Goal: Book appointment/travel/reservation

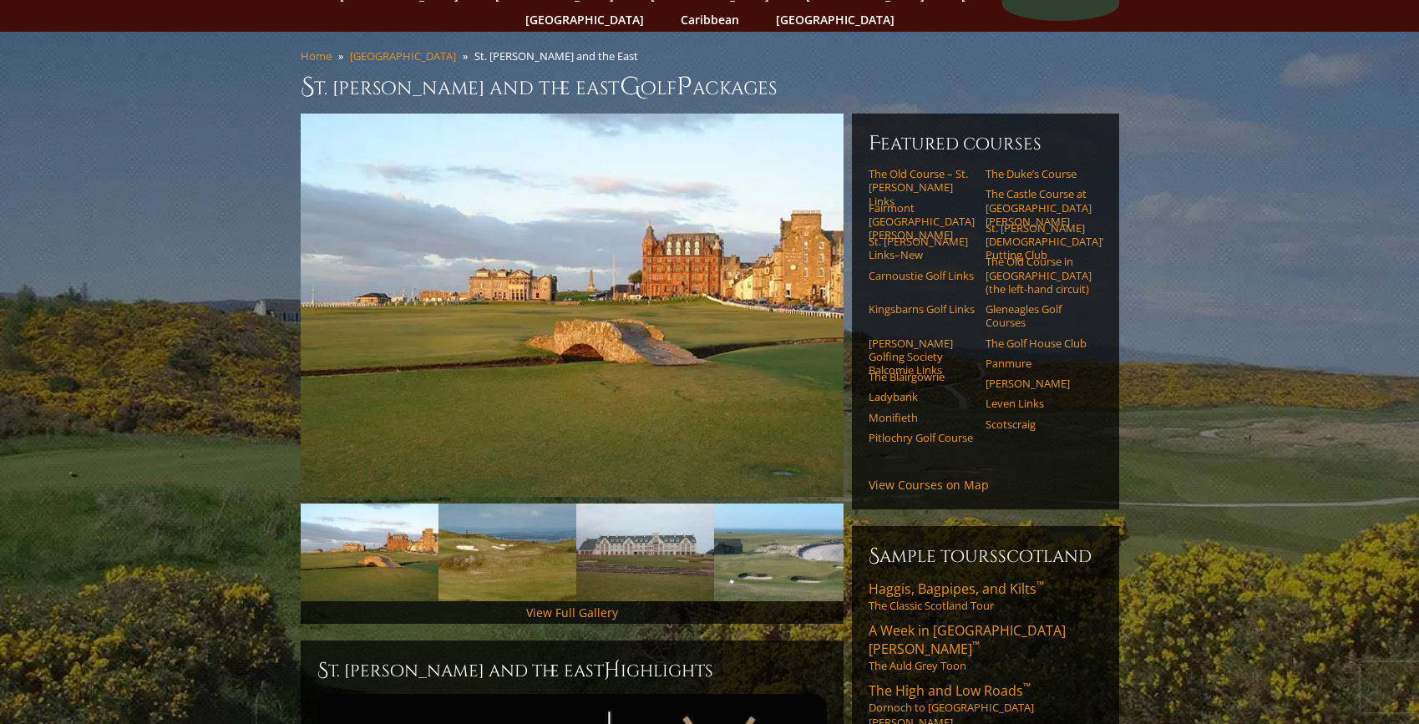
scroll to position [103, 0]
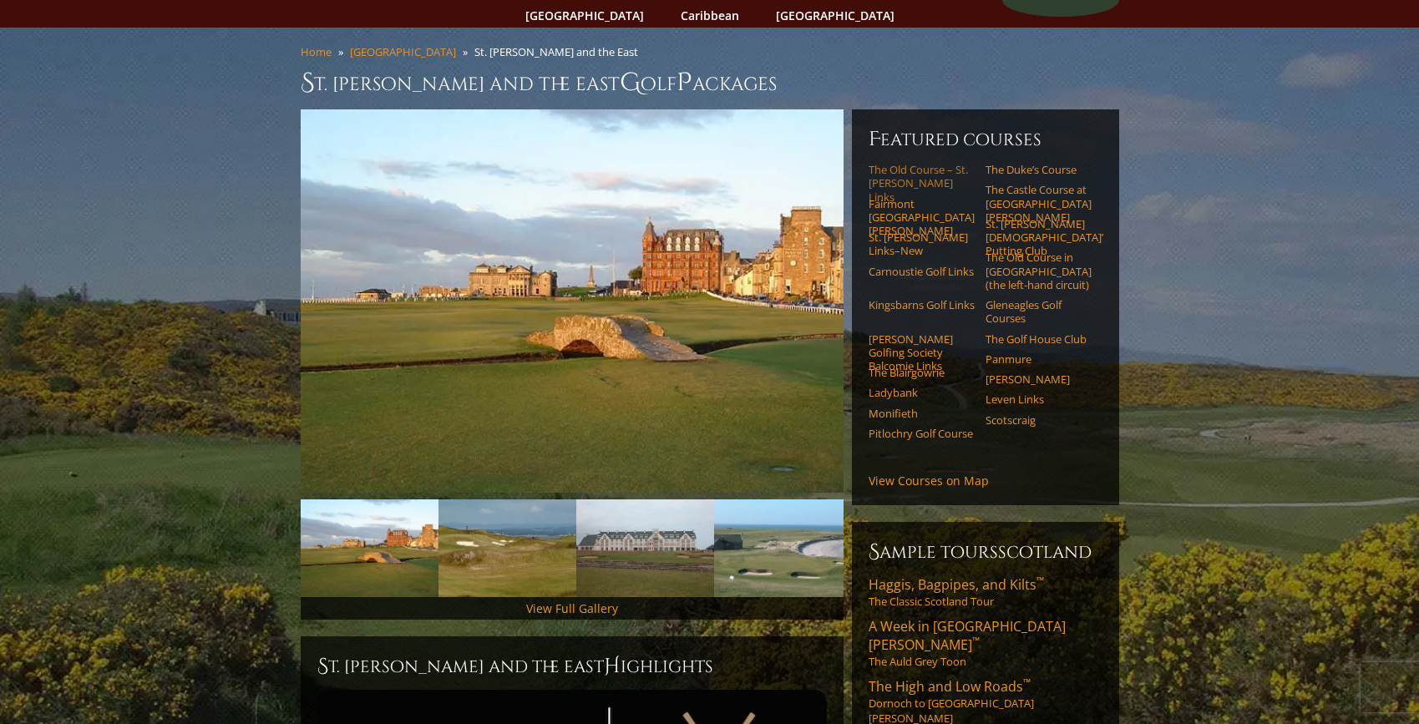
click at [898, 163] on link "The Old Course – St. Andrews Links" at bounding box center [922, 183] width 106 height 41
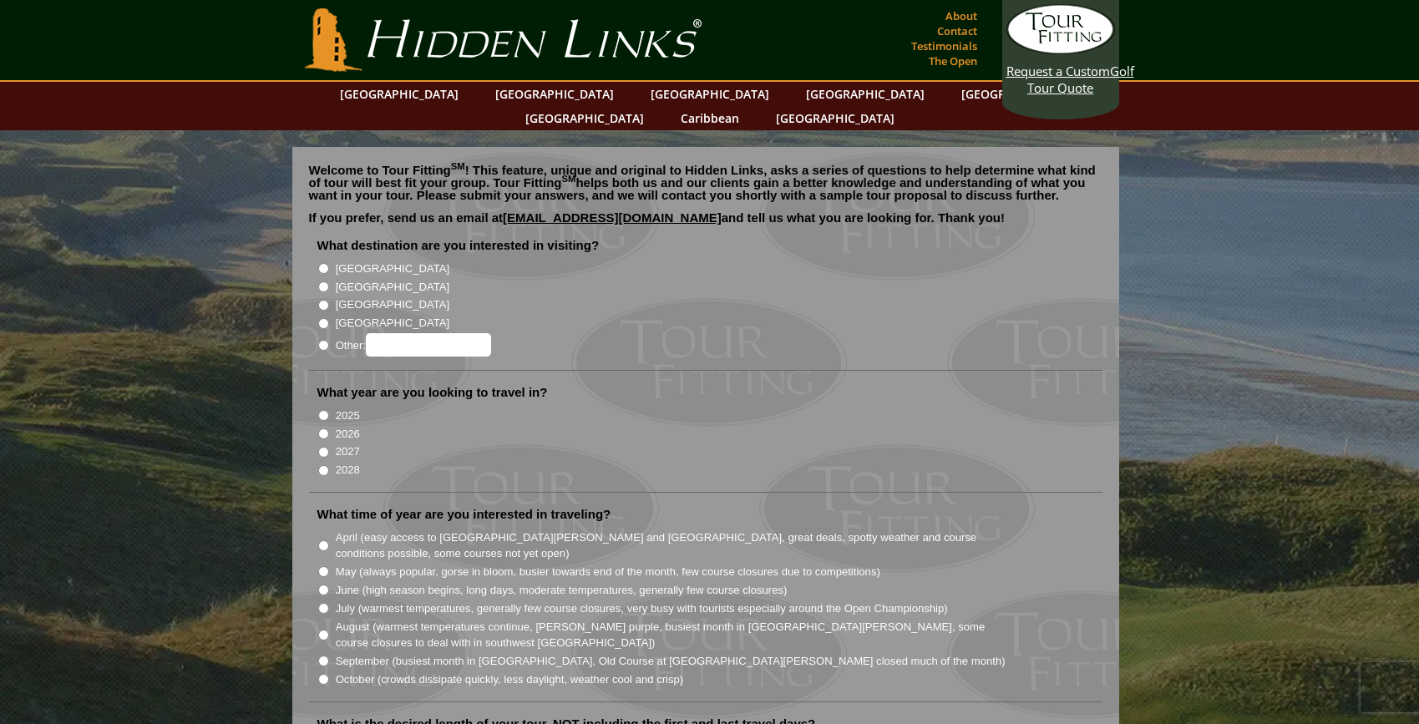
click at [324, 281] on input "[GEOGRAPHIC_DATA]" at bounding box center [323, 286] width 11 height 11
radio input "true"
click at [324, 428] on input "2026" at bounding box center [323, 433] width 11 height 11
radio input "true"
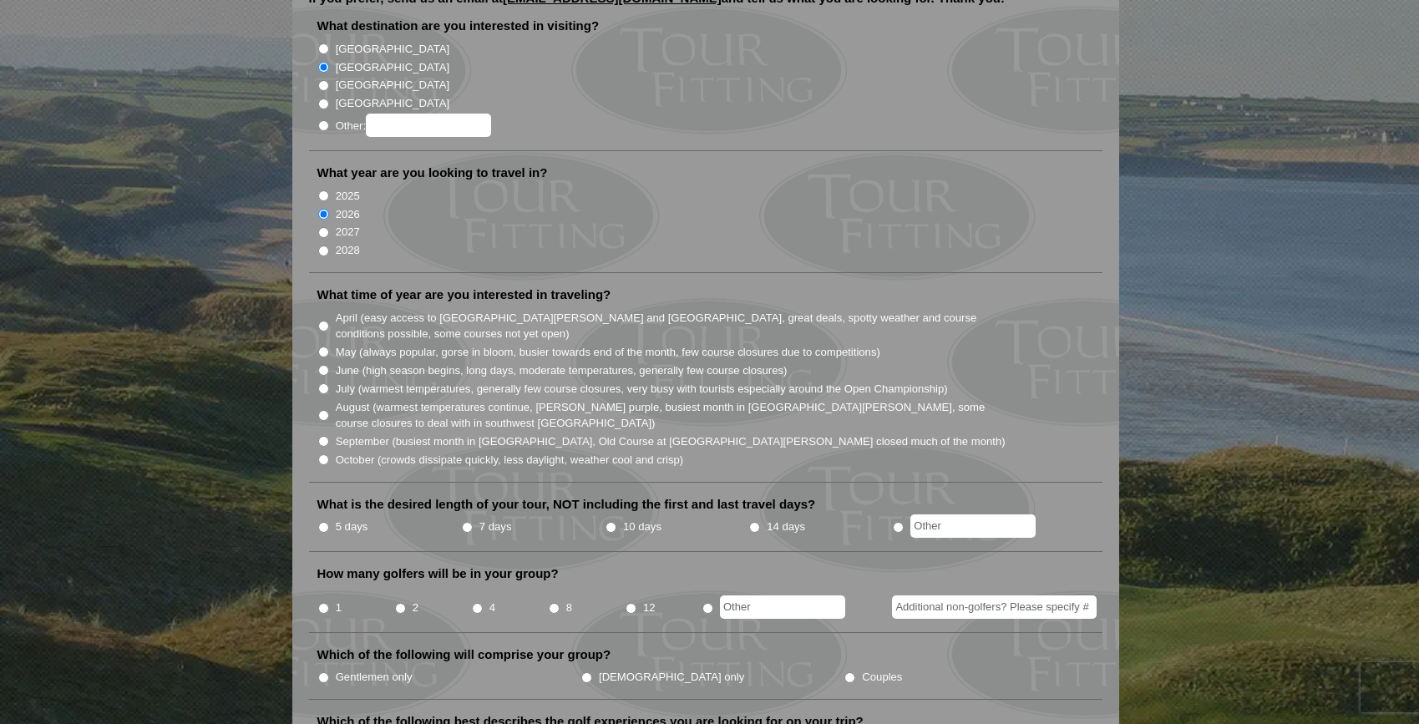
scroll to position [220, 0]
click at [323, 453] on input "October (crowds dissipate quickly, less daylight, weather cool and crisp)" at bounding box center [323, 458] width 11 height 11
radio input "true"
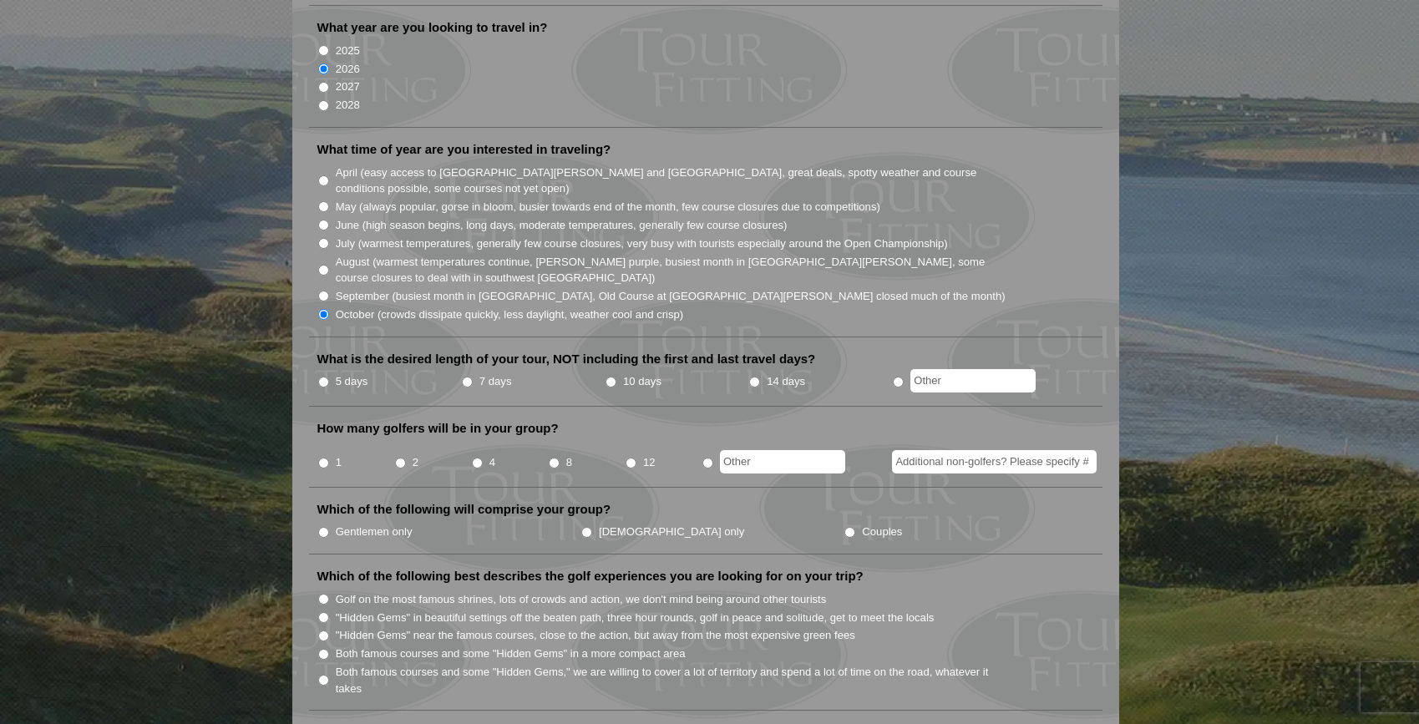
scroll to position [367, 0]
click at [323, 375] on input "5 days" at bounding box center [323, 380] width 11 height 11
radio input "true"
click at [476, 456] on input "4" at bounding box center [477, 461] width 11 height 11
radio input "true"
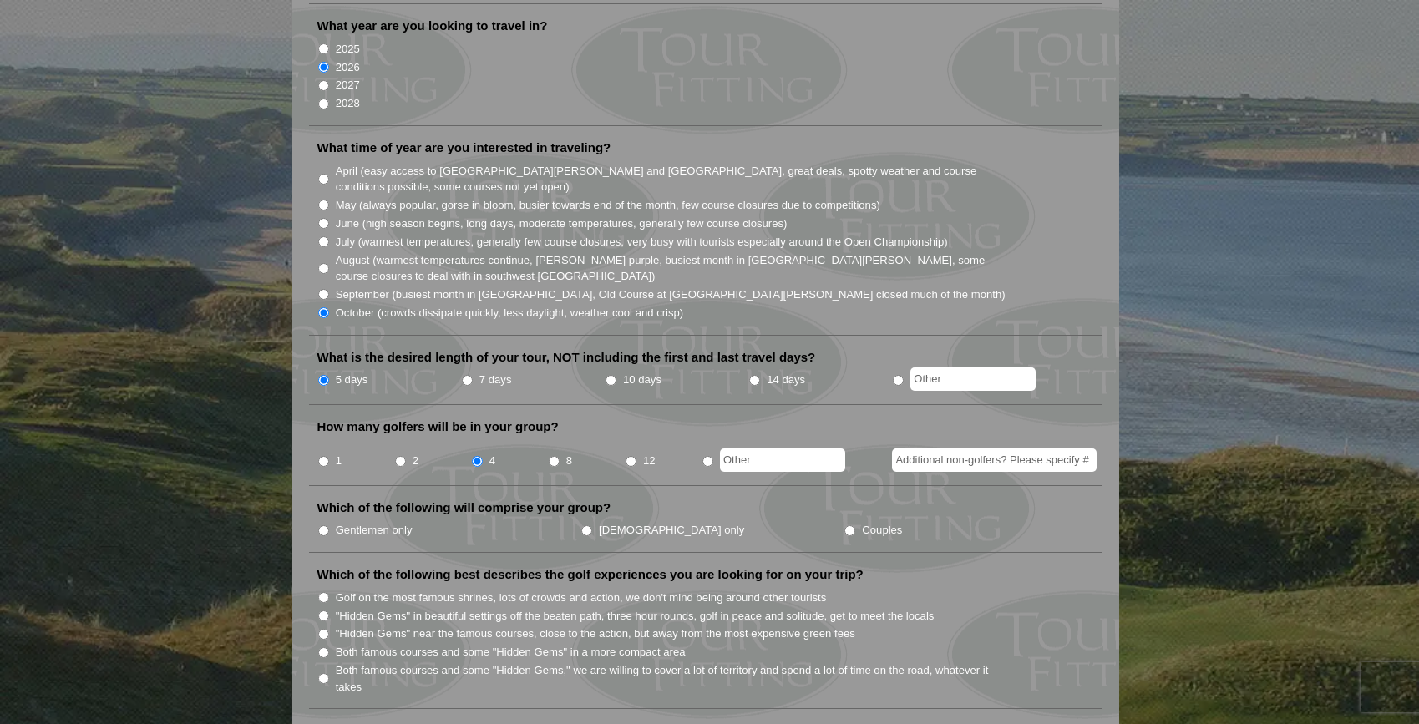
click at [844, 525] on input "Couples" at bounding box center [849, 530] width 11 height 11
radio input "true"
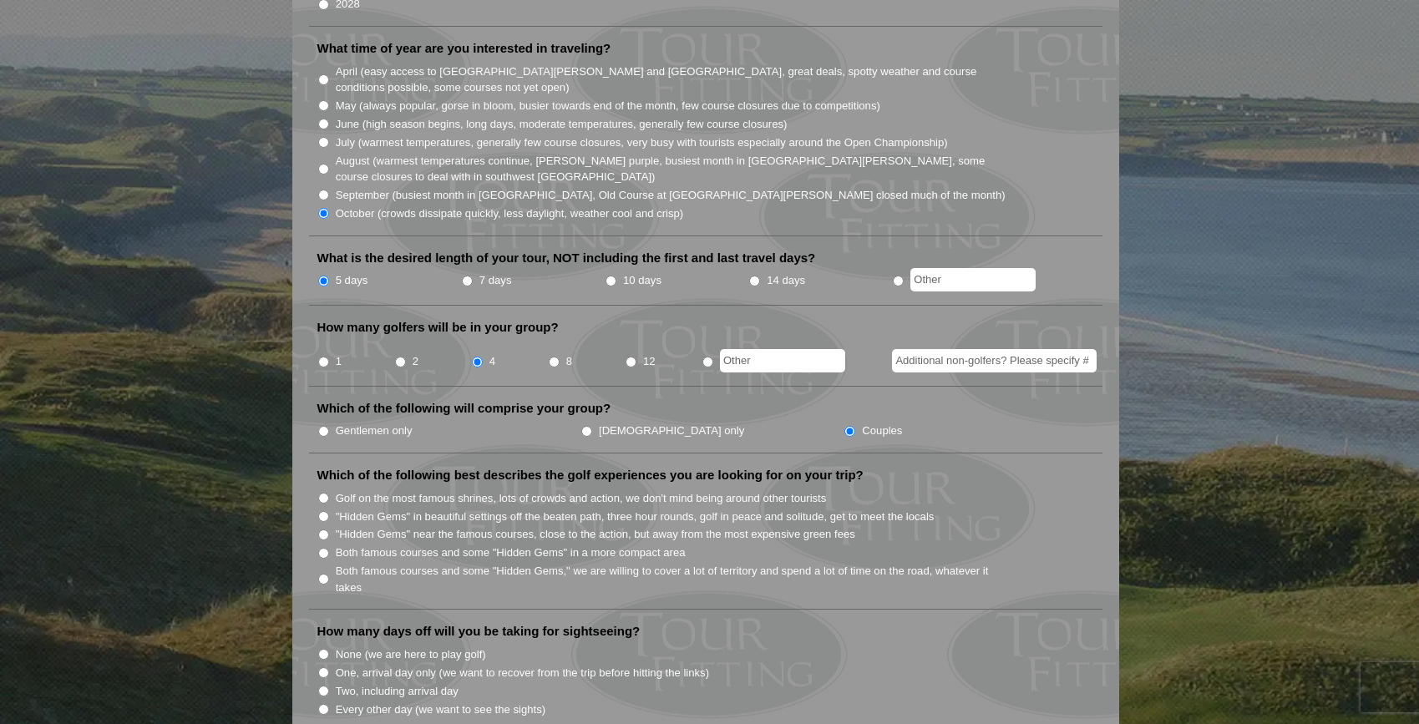
scroll to position [474, 0]
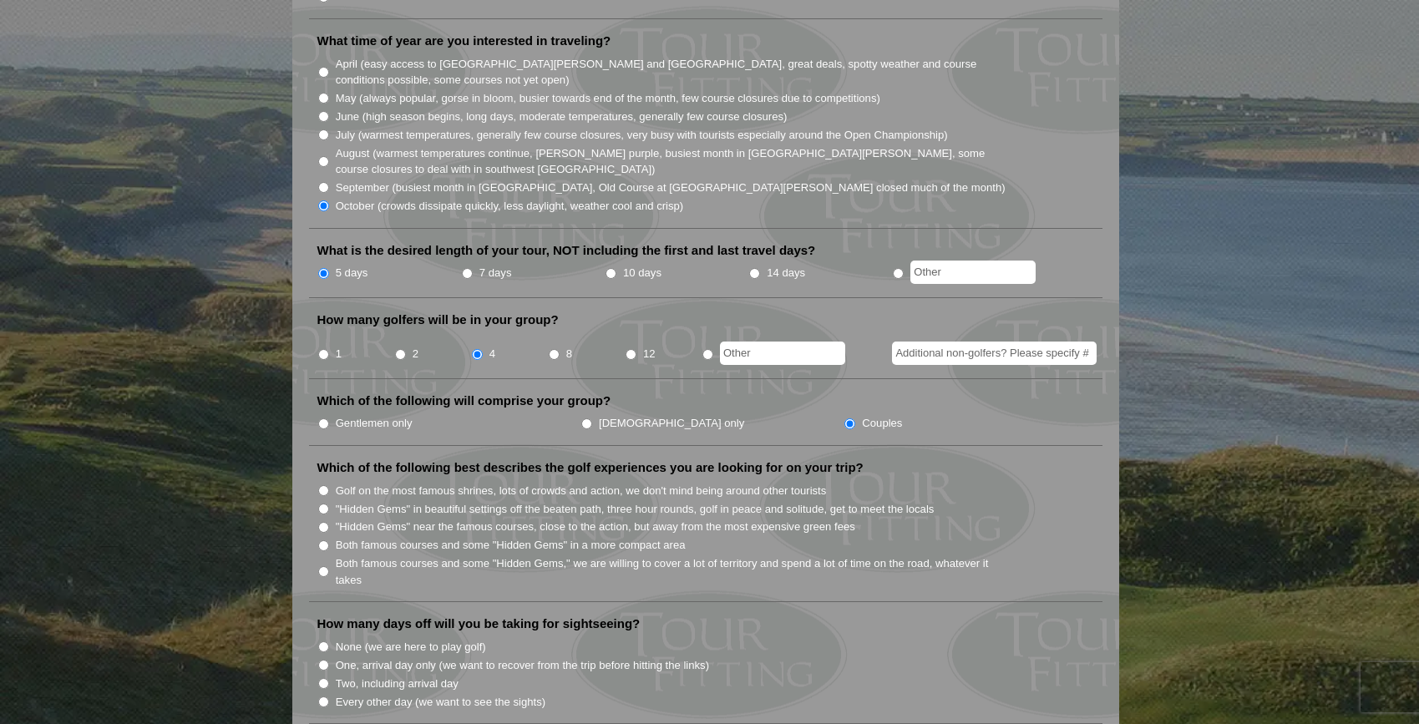
click at [707, 349] on input "radio" at bounding box center [707, 354] width 11 height 11
radio input "true"
click at [742, 342] on input "text" at bounding box center [782, 353] width 125 height 23
click at [479, 349] on input "4" at bounding box center [477, 354] width 11 height 11
radio input "true"
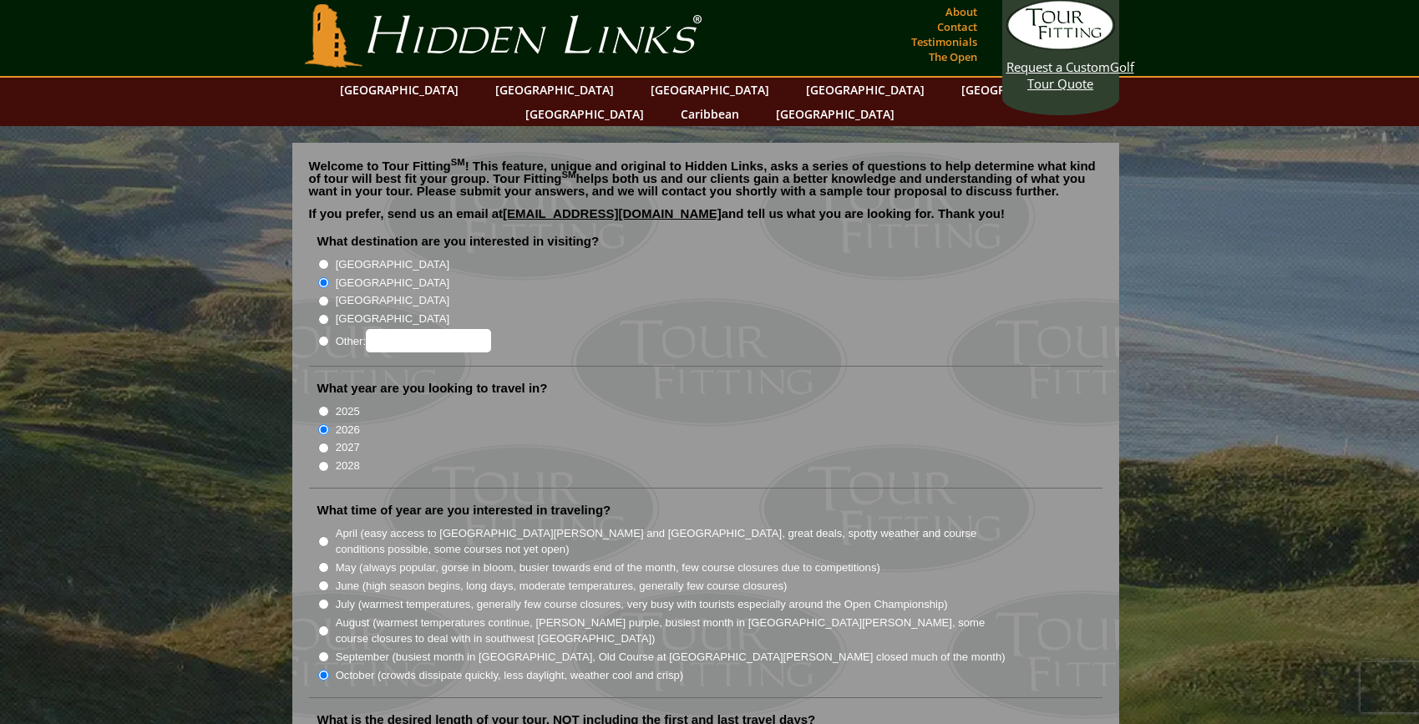
scroll to position [5, 0]
